Goal: Task Accomplishment & Management: Manage account settings

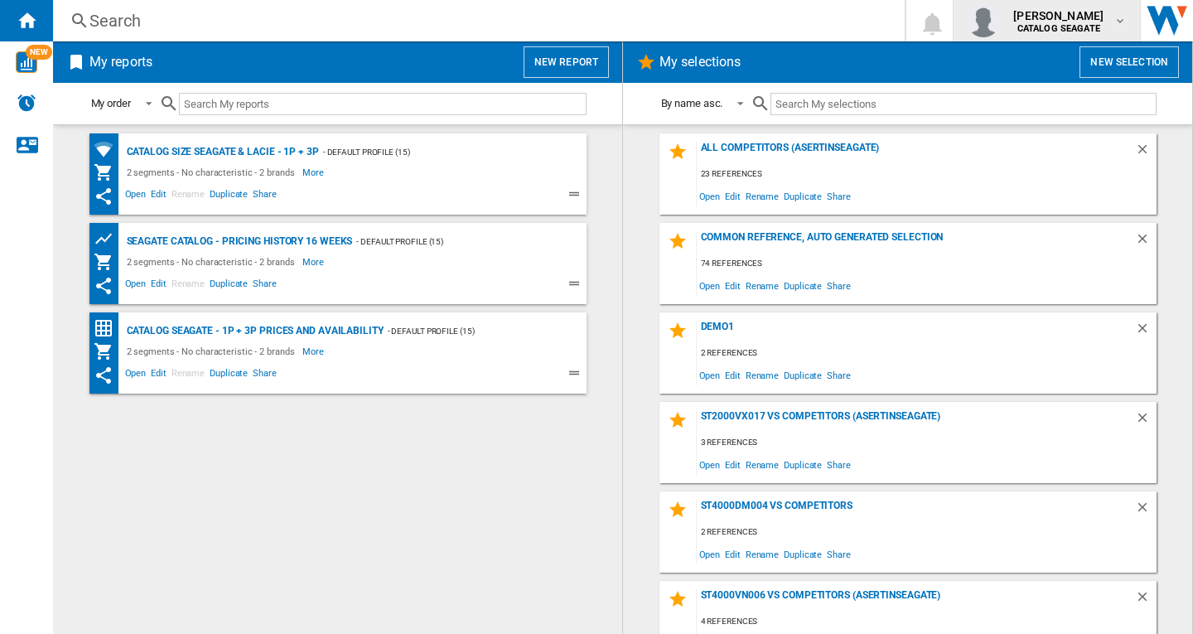
click at [1078, 22] on span "[PERSON_NAME]" at bounding box center [1058, 15] width 90 height 17
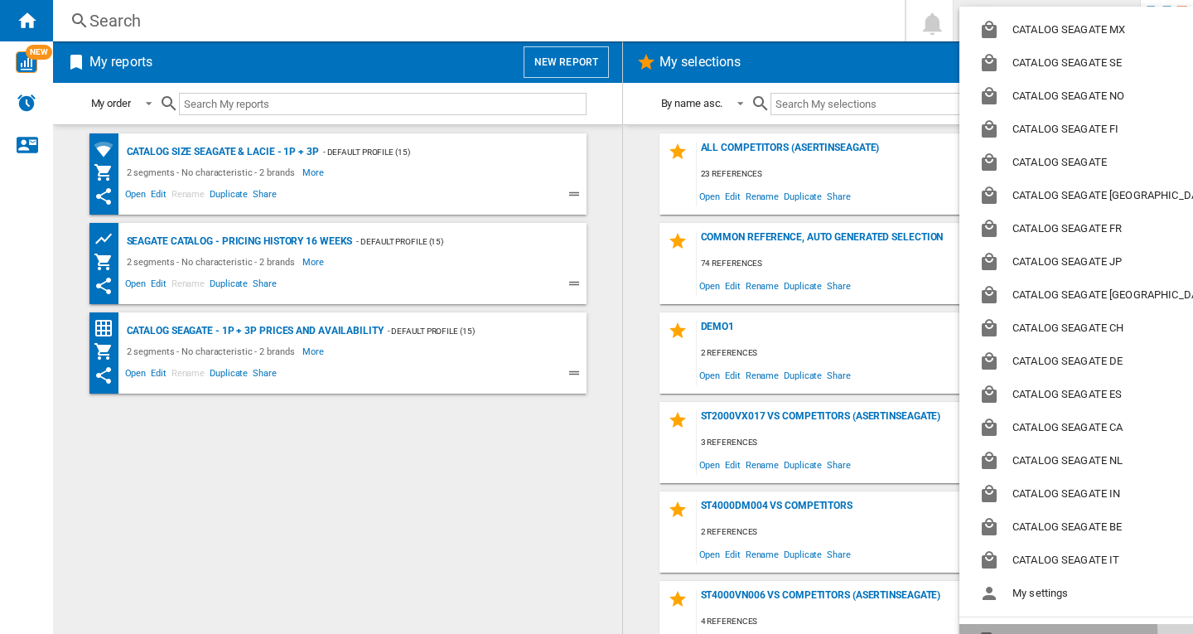
click at [1055, 632] on button "Logout" at bounding box center [1098, 640] width 279 height 33
